Goal: Information Seeking & Learning: Check status

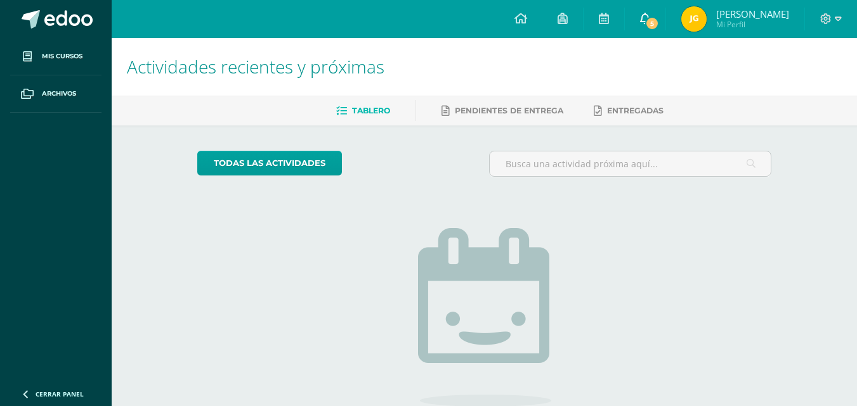
click at [665, 30] on link "5" at bounding box center [645, 19] width 41 height 38
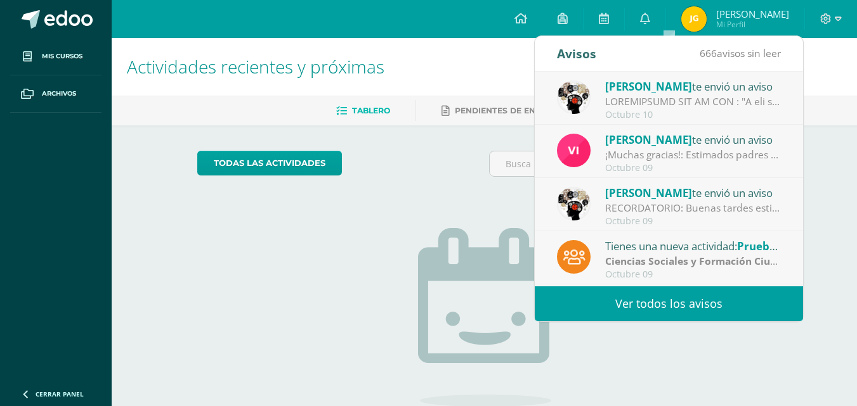
click at [765, 119] on div "Octubre 10" at bounding box center [693, 115] width 176 height 11
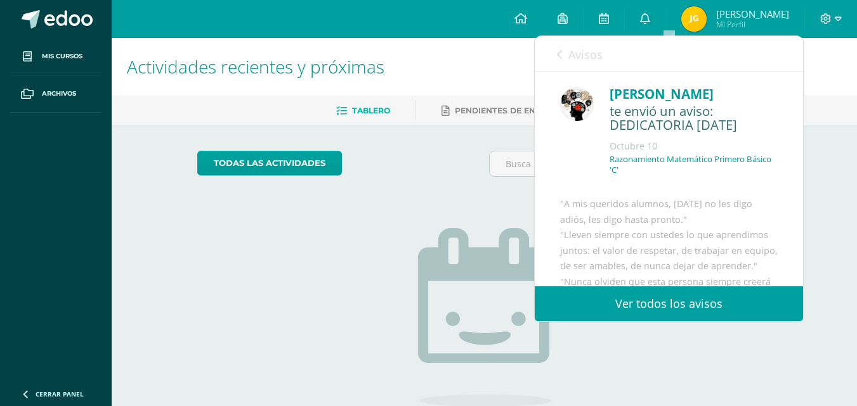
drag, startPoint x: 786, startPoint y: 121, endPoint x: 784, endPoint y: 127, distance: 6.6
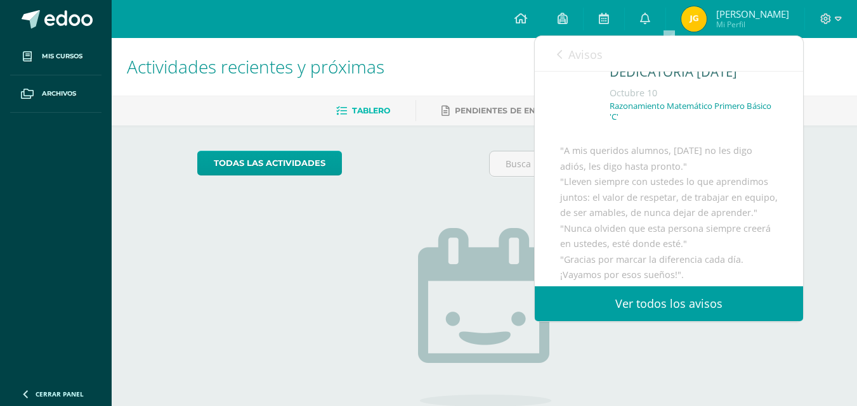
scroll to position [65, 0]
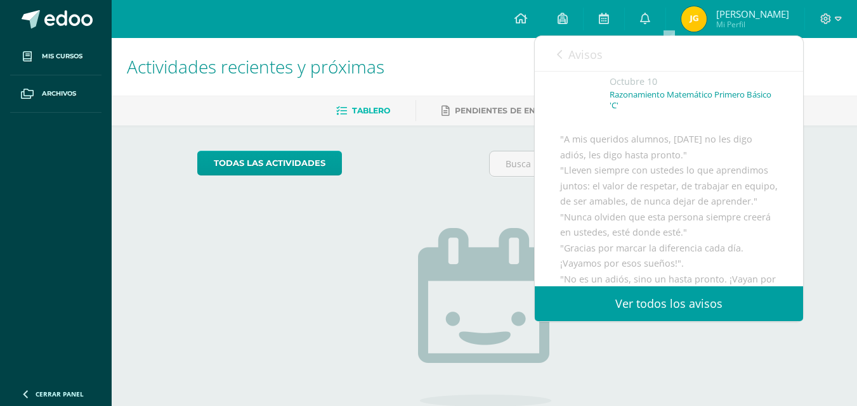
drag, startPoint x: 793, startPoint y: 129, endPoint x: 789, endPoint y: 142, distance: 13.8
click at [789, 142] on div "[PERSON_NAME] te envió un aviso: DEDICATORIA [DATE] [DATE] Razonamiento Matemát…" at bounding box center [669, 402] width 268 height 790
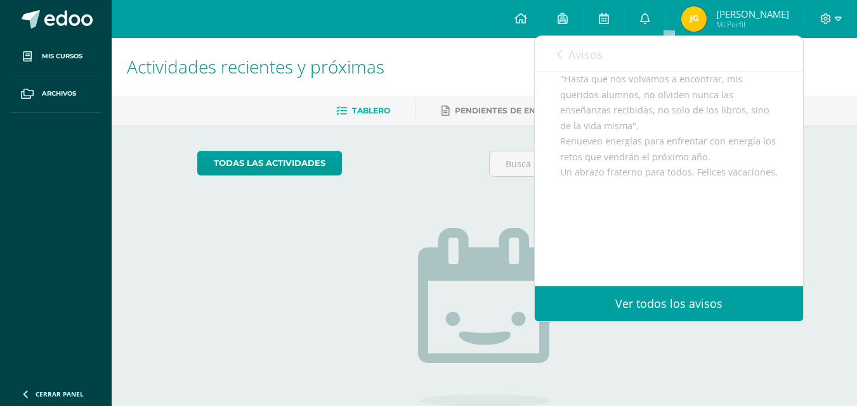
scroll to position [637, 0]
click at [463, 117] on link "Pendientes de entrega" at bounding box center [502, 111] width 122 height 20
drag, startPoint x: 463, startPoint y: 117, endPoint x: 483, endPoint y: 110, distance: 21.5
click at [463, 117] on link "Pendientes de entrega" at bounding box center [502, 111] width 122 height 20
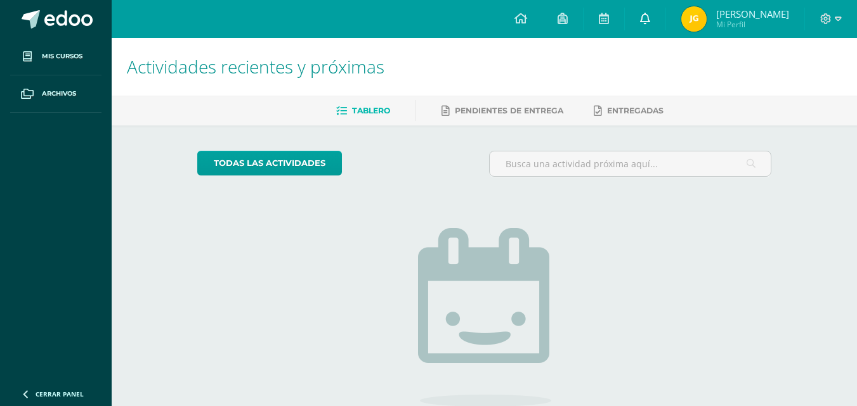
click at [650, 23] on icon at bounding box center [645, 18] width 10 height 11
click at [665, 27] on link at bounding box center [645, 19] width 41 height 38
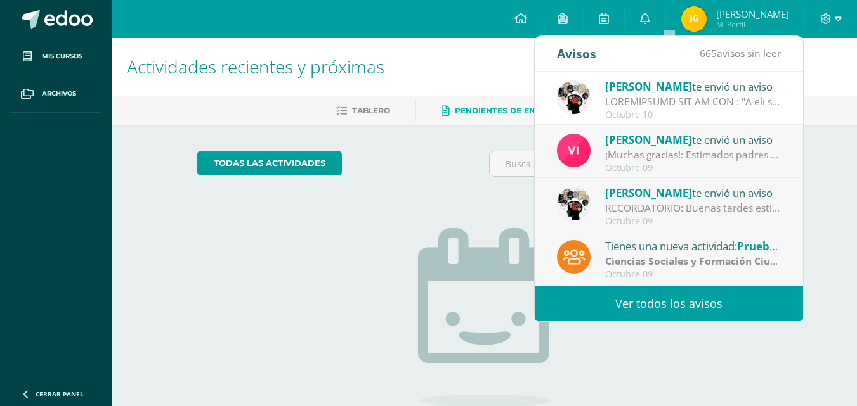
click at [741, 153] on div "¡Muchas gracias!: Estimados padres y madres de familia. Llegamos al cierre de e…" at bounding box center [693, 155] width 176 height 15
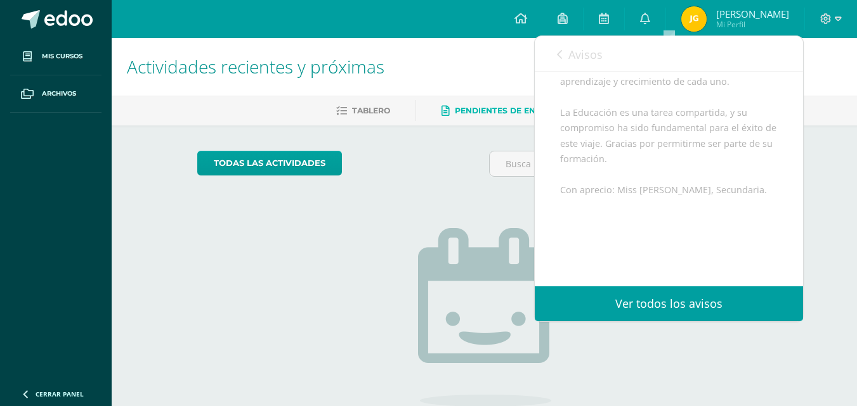
scroll to position [311, 0]
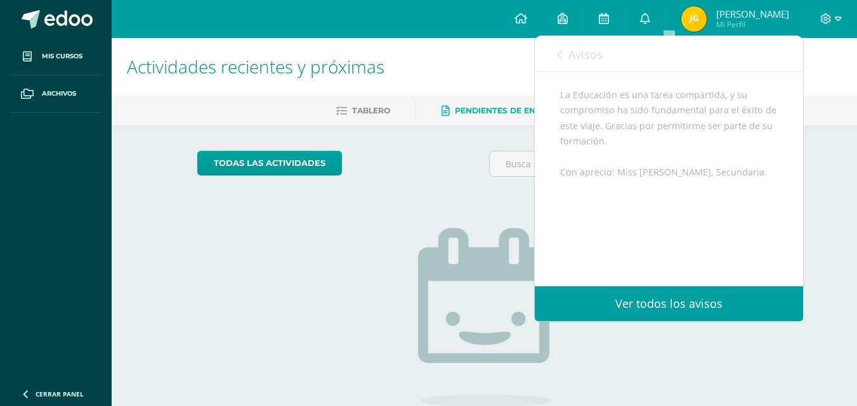
click at [814, 251] on div "Actividades recientes y próximas Tablero Pendientes de entrega Entregadas todas…" at bounding box center [484, 277] width 745 height 479
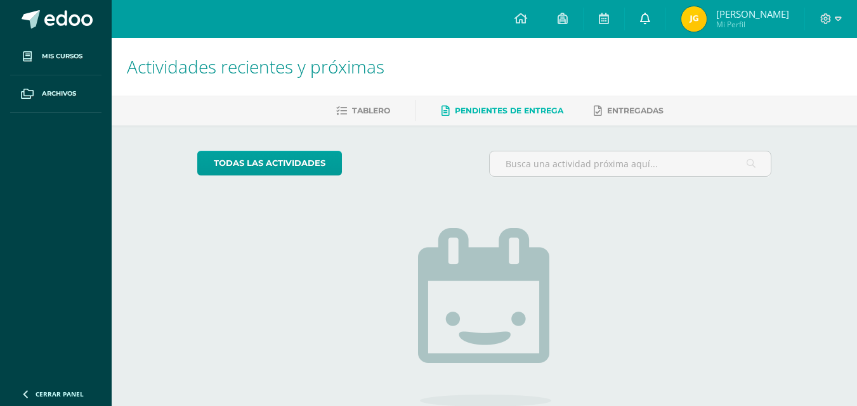
click at [665, 23] on link at bounding box center [645, 19] width 41 height 38
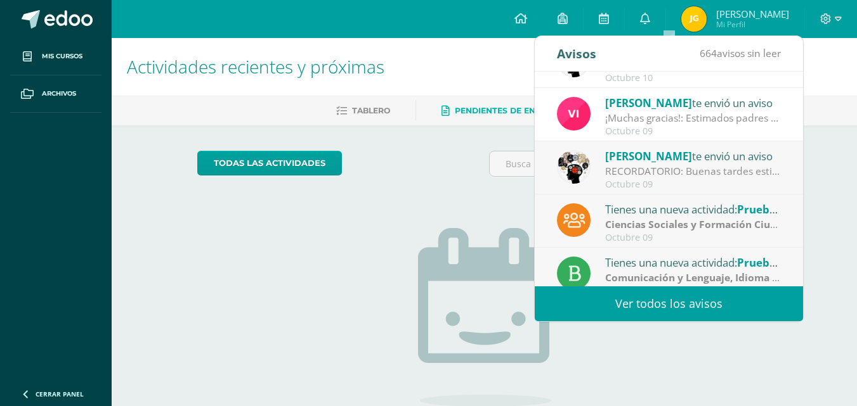
scroll to position [41, 0]
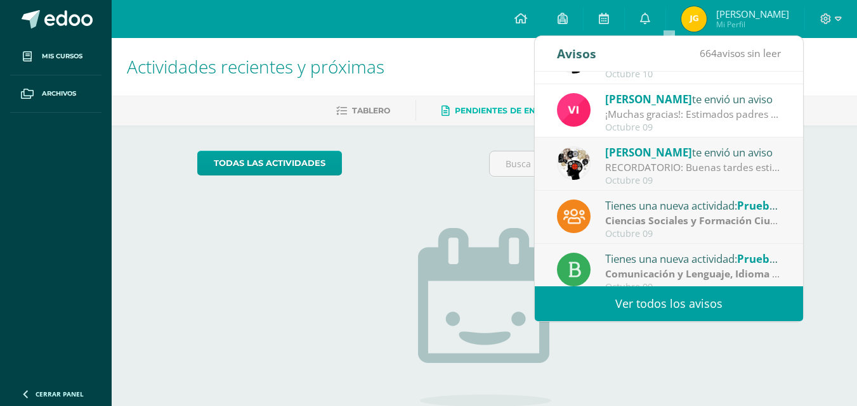
click at [685, 171] on div "RECORDATORIO: Buenas tardes estimados estudiantes , un cordial saludo. El motiv…" at bounding box center [693, 167] width 176 height 15
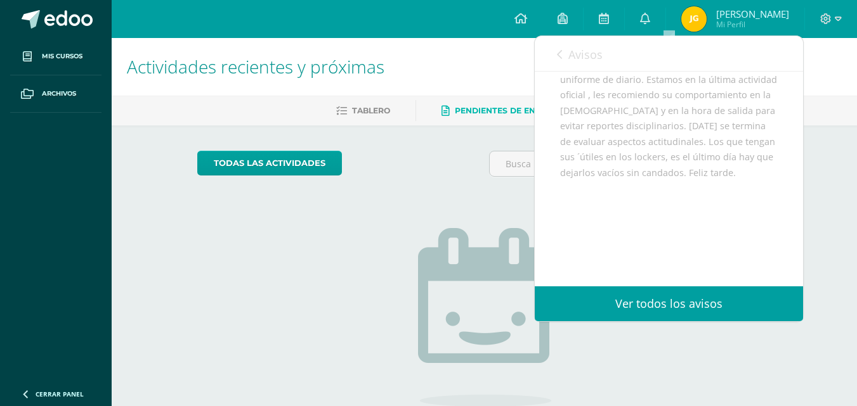
scroll to position [218, 0]
click at [570, 60] on span "Avisos" at bounding box center [585, 54] width 34 height 15
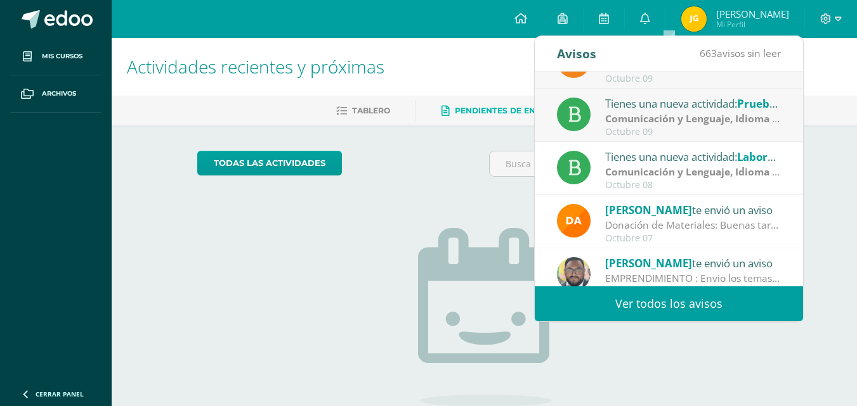
scroll to position [211, 0]
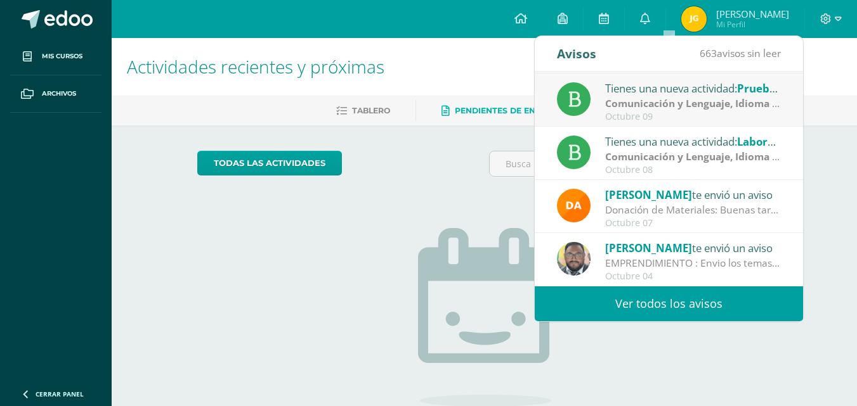
click at [706, 26] on img at bounding box center [693, 18] width 25 height 25
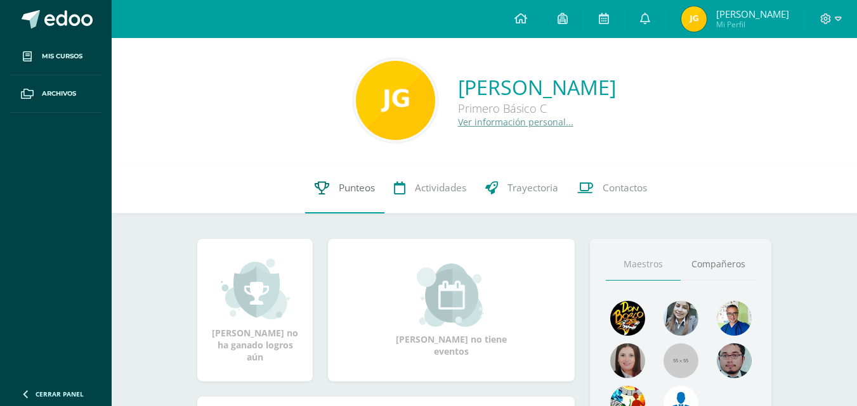
click at [352, 194] on span "Punteos" at bounding box center [357, 187] width 36 height 13
